Goal: Task Accomplishment & Management: Manage account settings

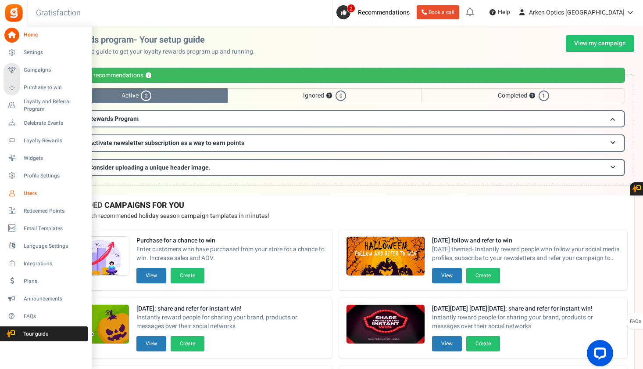
click at [33, 191] on span "Users" at bounding box center [54, 193] width 61 height 7
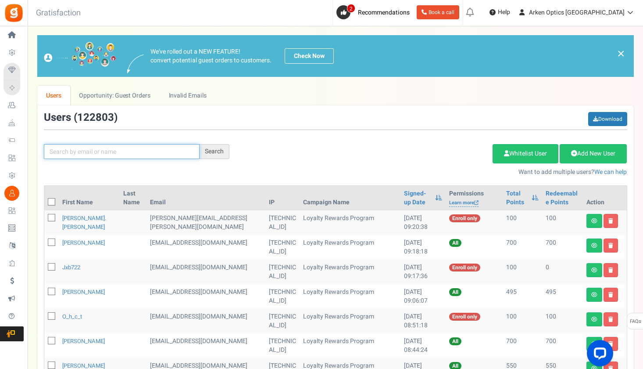
click at [160, 158] on input "text" at bounding box center [122, 151] width 156 height 15
paste input "[EMAIL_ADDRESS][DOMAIN_NAME]"
type input "[EMAIL_ADDRESS][DOMAIN_NAME]"
click at [215, 150] on div "Search" at bounding box center [215, 151] width 30 height 15
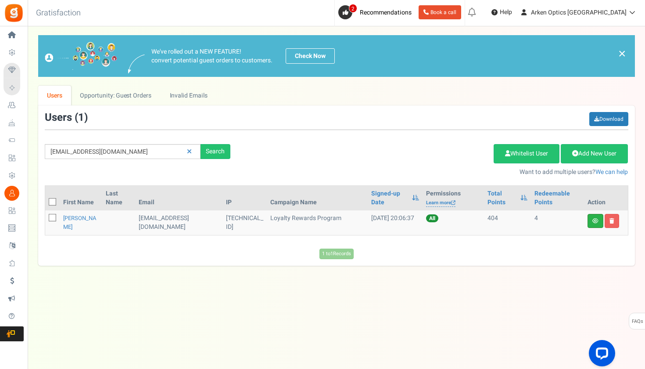
click at [588, 224] on link at bounding box center [596, 221] width 16 height 14
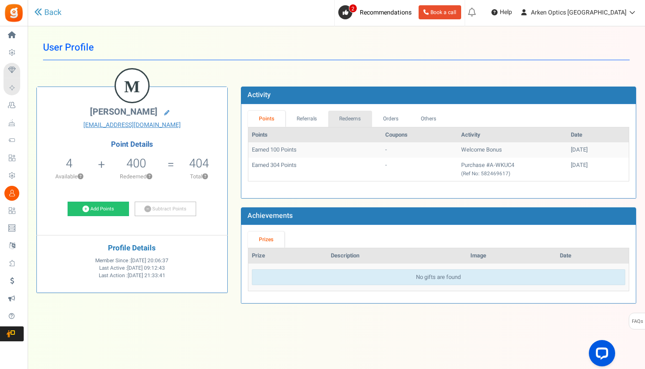
click at [357, 113] on link "Redeems" at bounding box center [350, 119] width 44 height 16
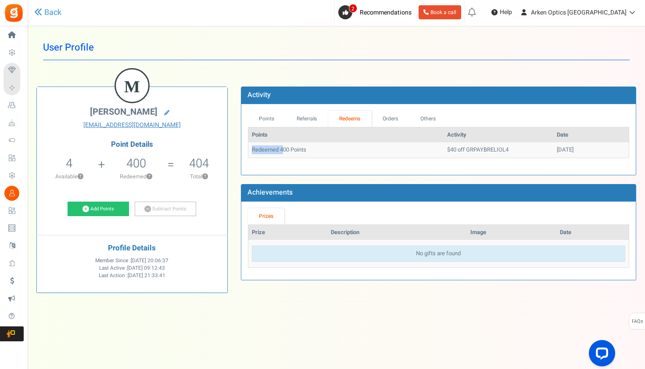
drag, startPoint x: 250, startPoint y: 149, endPoint x: 284, endPoint y: 149, distance: 34.2
click at [284, 149] on td "Redeemed 400 Points" at bounding box center [345, 149] width 195 height 15
click at [311, 148] on td "Redeemed 400 Points" at bounding box center [345, 149] width 195 height 15
drag, startPoint x: 280, startPoint y: 148, endPoint x: 338, endPoint y: 153, distance: 58.6
click at [338, 153] on td "Redeemed 400 Points" at bounding box center [345, 149] width 195 height 15
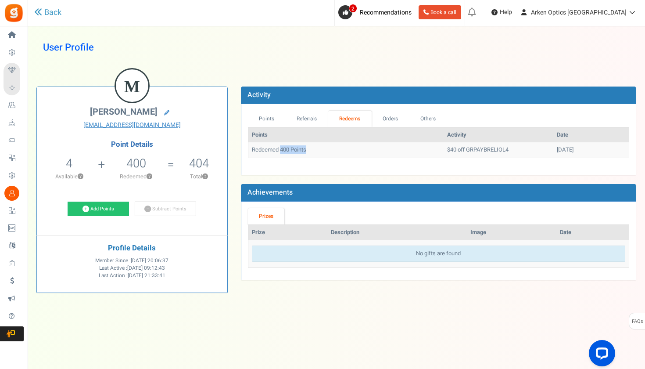
copy td "400 Points"
drag, startPoint x: 532, startPoint y: 150, endPoint x: 568, endPoint y: 154, distance: 36.2
click at [568, 154] on td "[DATE]" at bounding box center [590, 149] width 75 height 15
copy td "[DATE]"
